Goal: Task Accomplishment & Management: Use online tool/utility

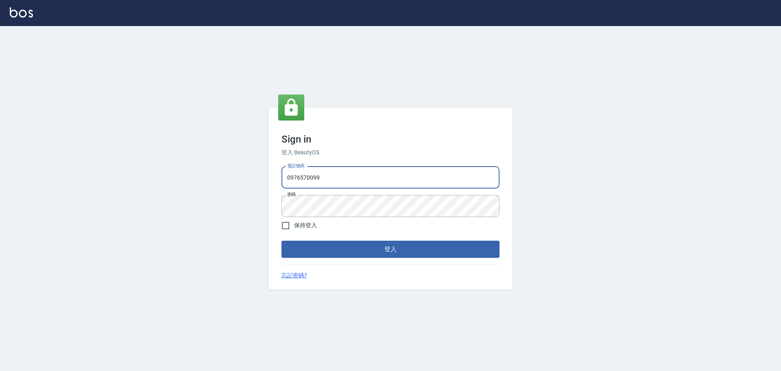
click at [344, 172] on input "0976570099" at bounding box center [391, 177] width 218 height 22
type input "032806709"
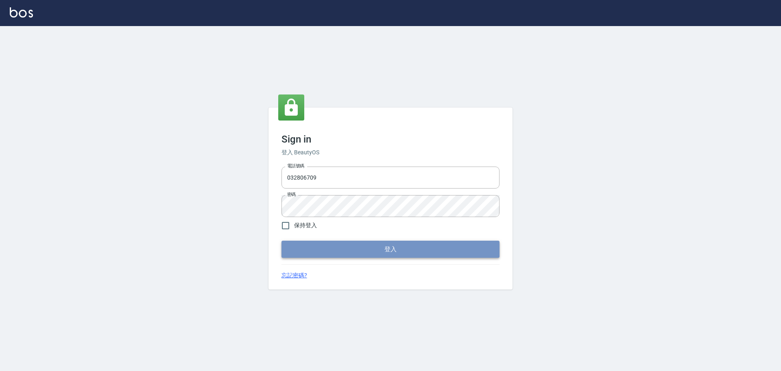
click at [342, 248] on button "登入" at bounding box center [391, 248] width 218 height 17
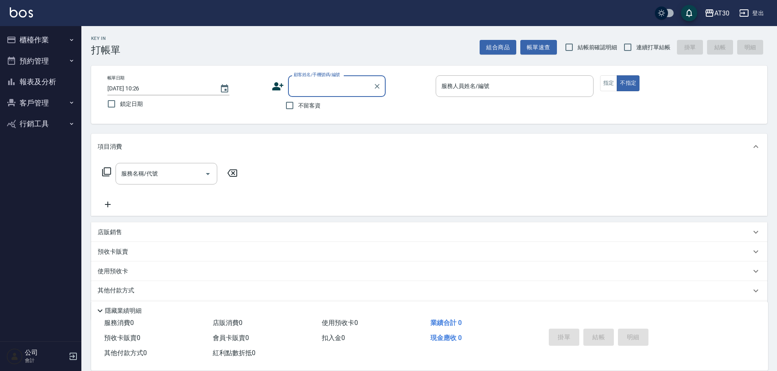
click at [26, 37] on button "櫃檯作業" at bounding box center [40, 39] width 75 height 21
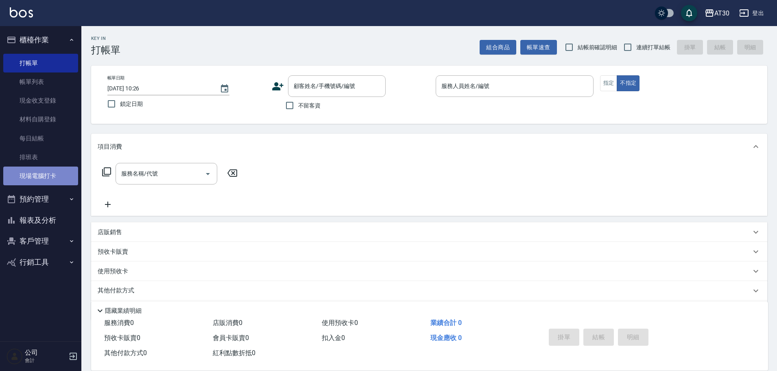
click at [34, 179] on link "現場電腦打卡" at bounding box center [40, 175] width 75 height 19
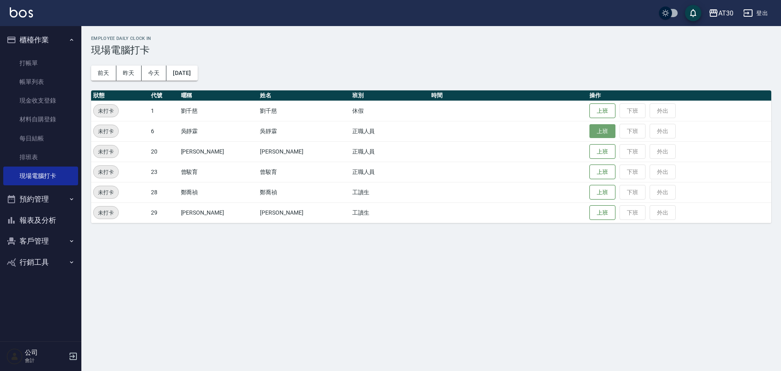
click at [590, 131] on button "上班" at bounding box center [603, 131] width 26 height 14
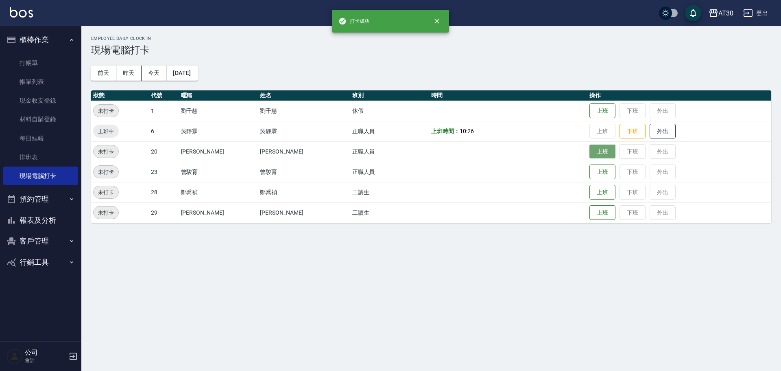
click at [590, 155] on button "上班" at bounding box center [603, 151] width 26 height 14
